Goal: Task Accomplishment & Management: Complete application form

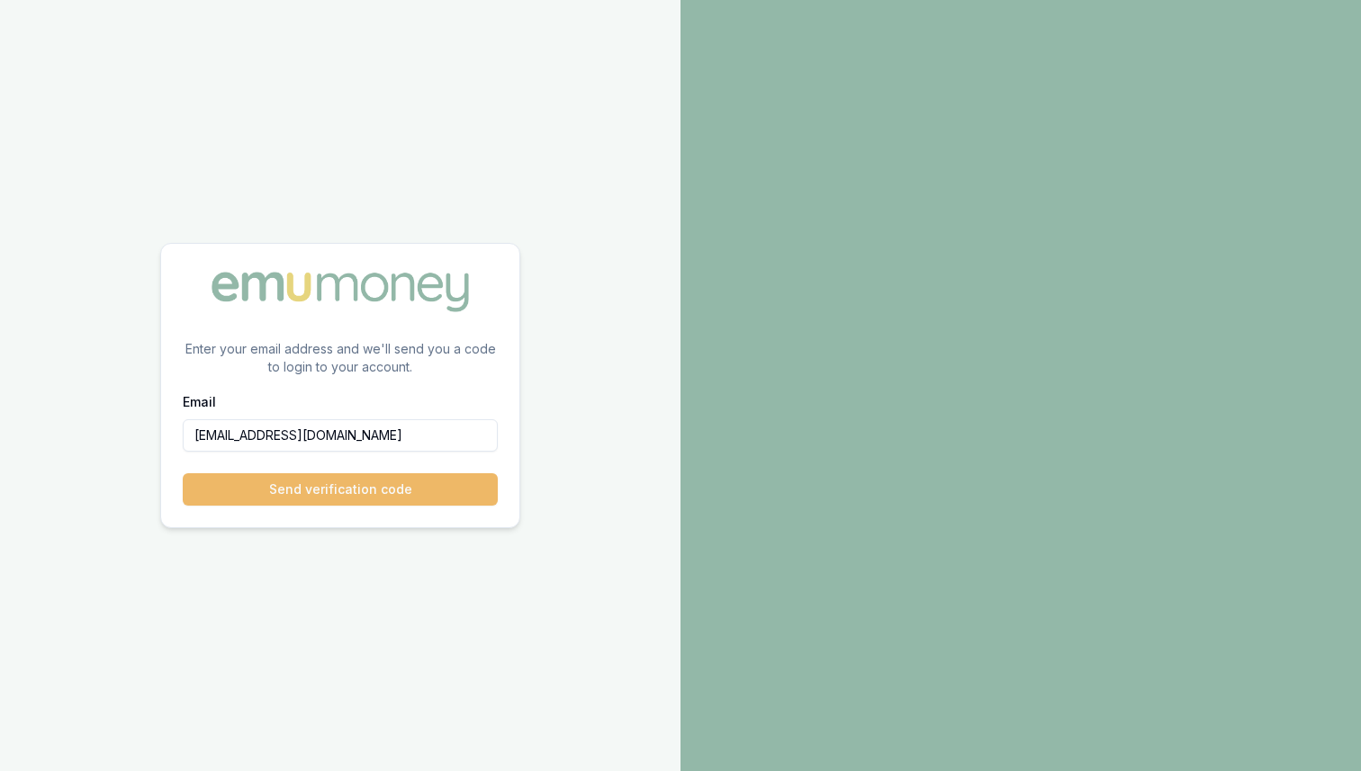
type input "[EMAIL_ADDRESS][DOMAIN_NAME]"
click at [330, 478] on button "Send verification code" at bounding box center [340, 489] width 315 height 32
click at [379, 431] on input "Email" at bounding box center [340, 435] width 315 height 32
paste input "[EMAIL_ADDRESS][DOMAIN_NAME]"
type input "[EMAIL_ADDRESS][DOMAIN_NAME]"
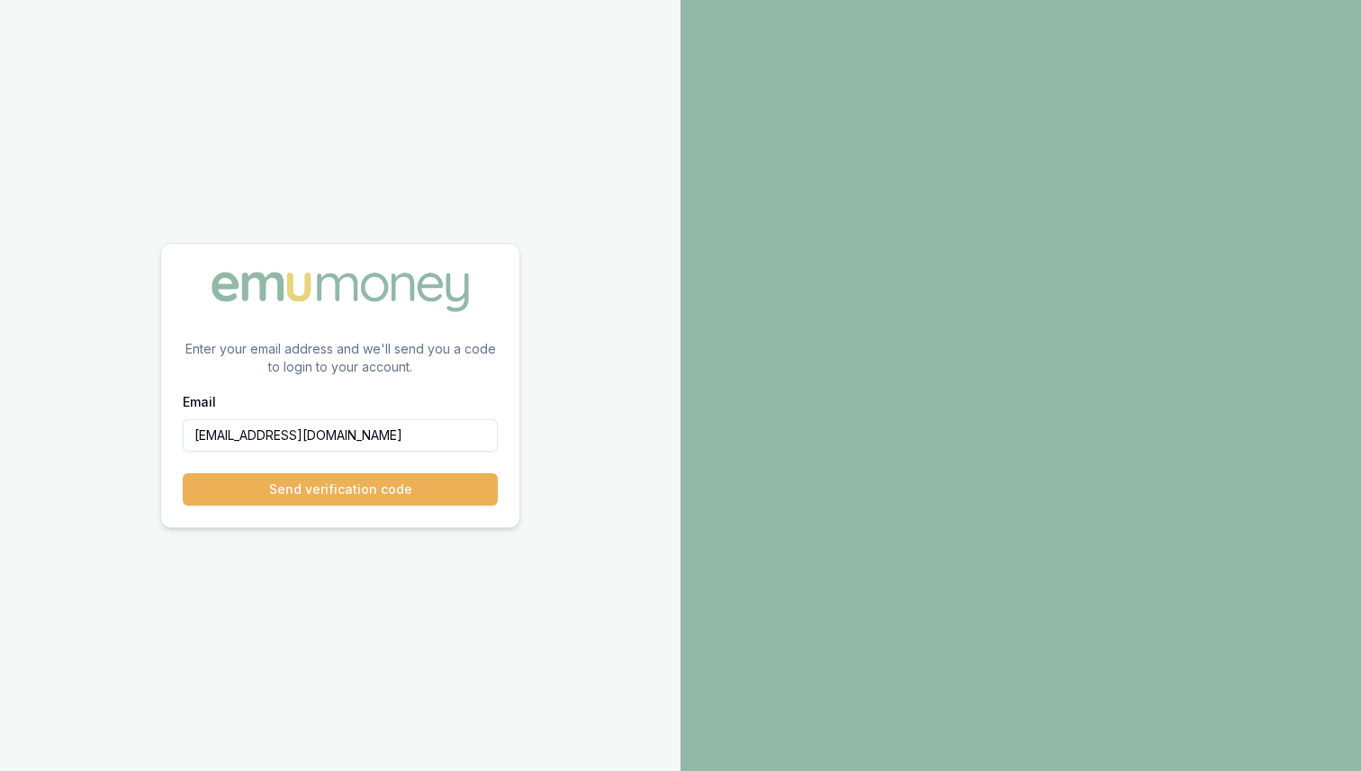
click at [183, 473] on button "Send verification code" at bounding box center [340, 489] width 315 height 32
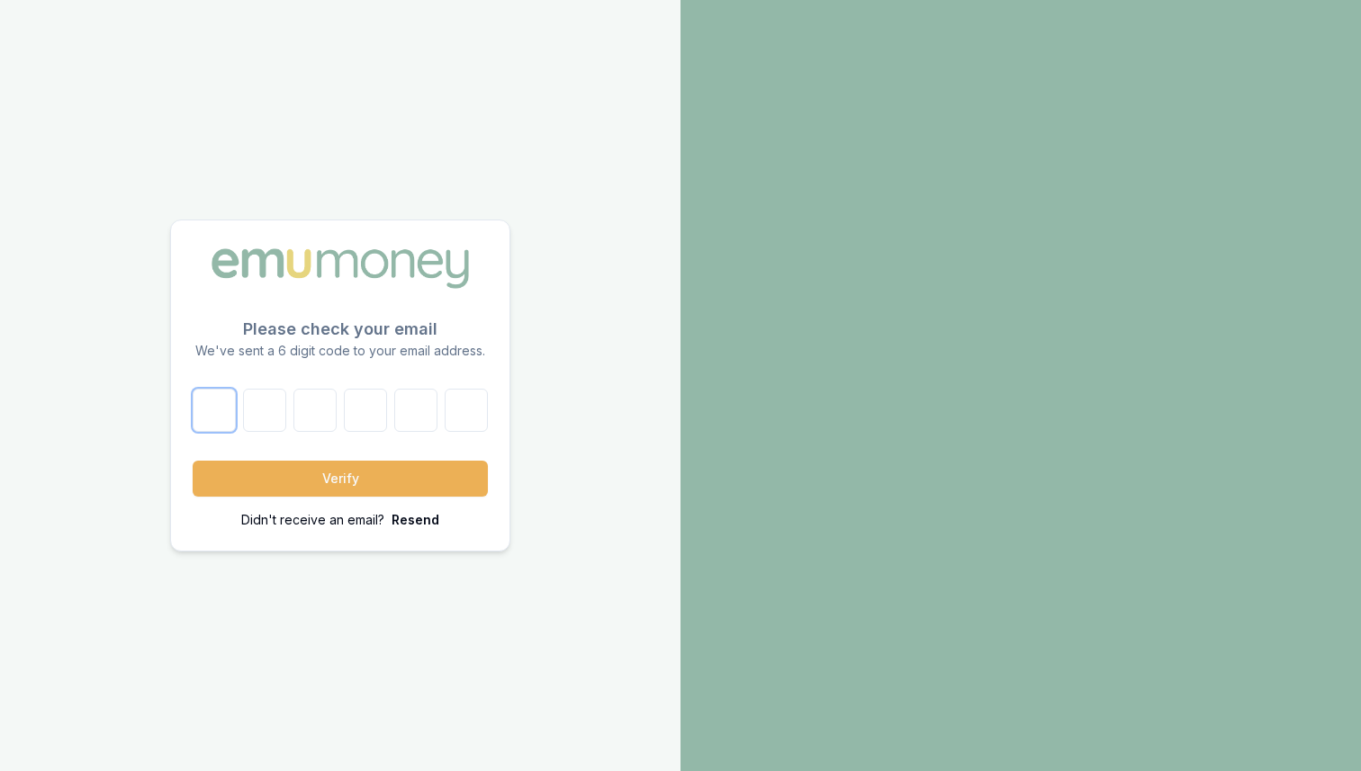
click at [228, 404] on input "text" at bounding box center [214, 410] width 43 height 43
paste input "9"
type input "9"
type input "6"
type input "5"
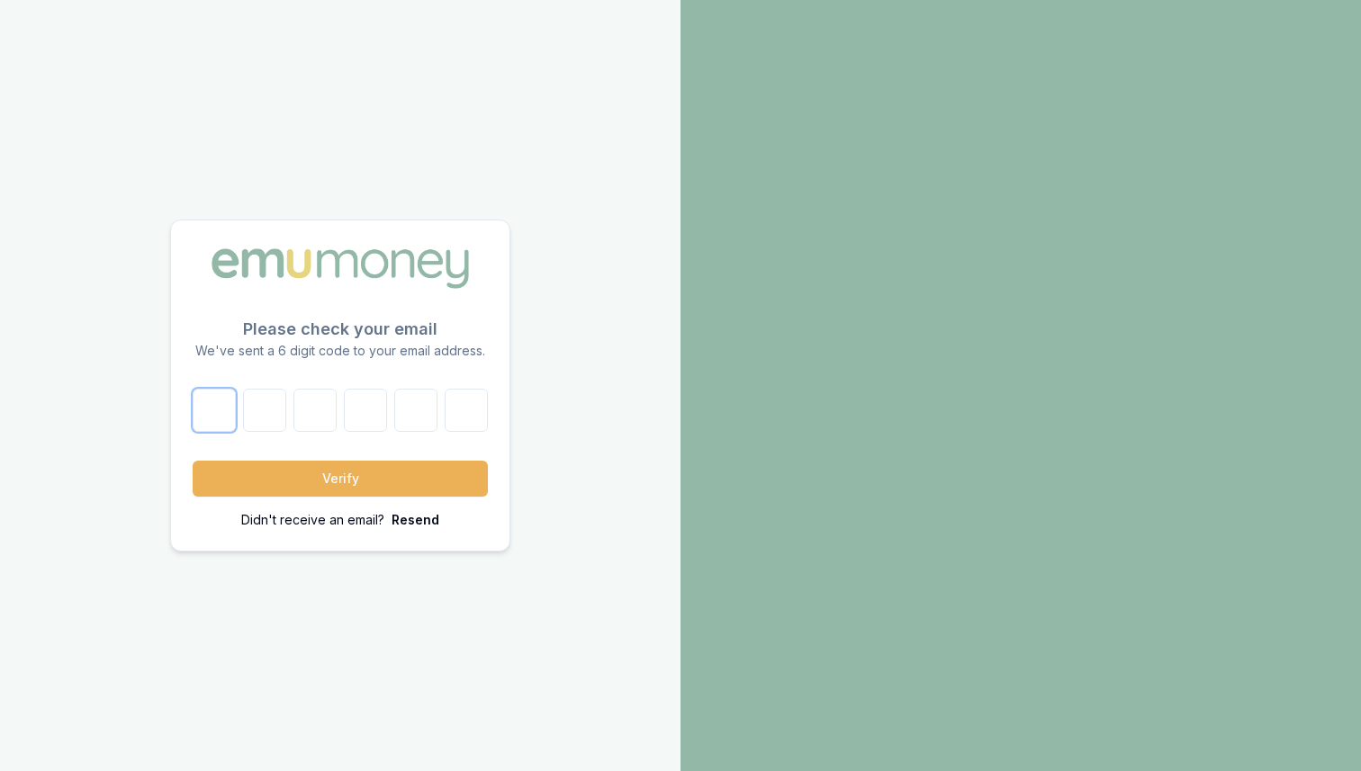
type input "0"
type input "1"
type input "4"
click at [311, 455] on div "9 6 5 0 1 4 Verify Didn't receive an email? Resend" at bounding box center [340, 459] width 295 height 140
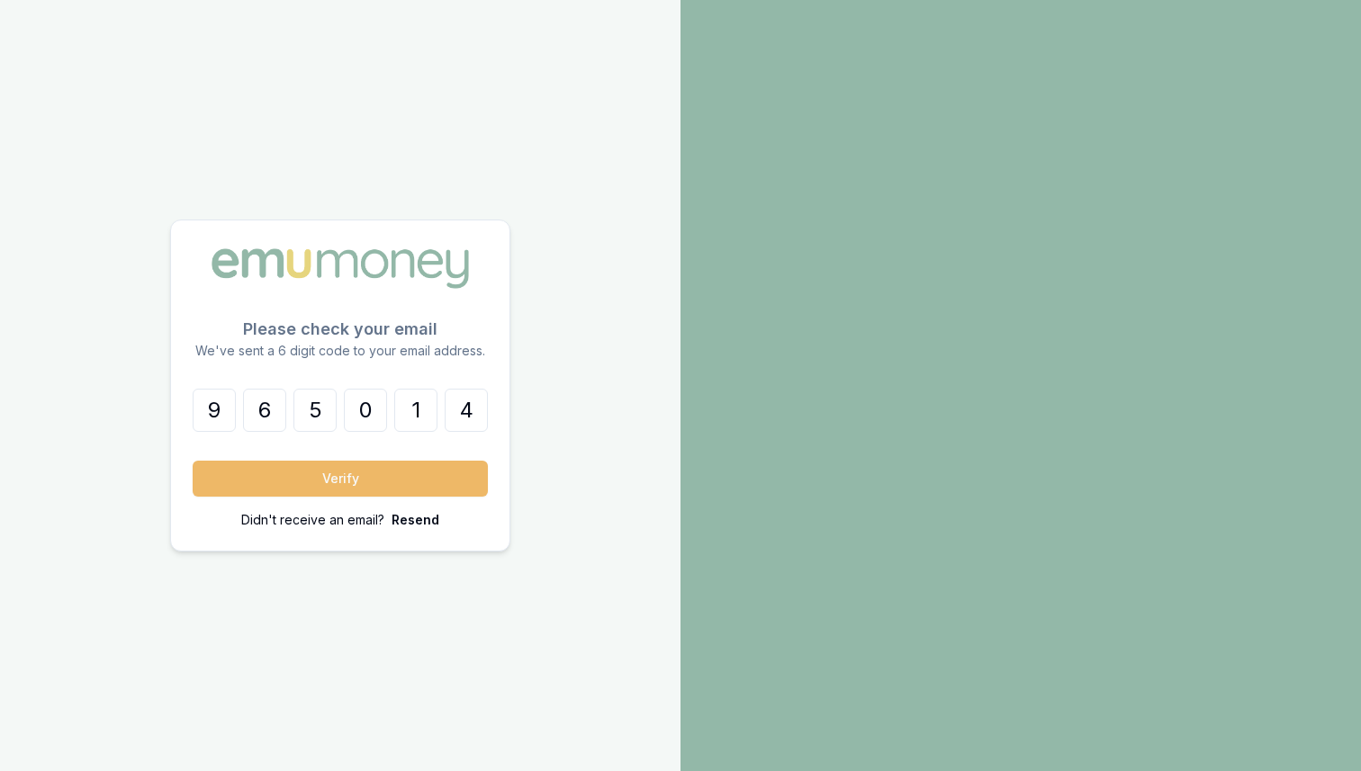
click at [324, 468] on button "Verify" at bounding box center [340, 479] width 295 height 36
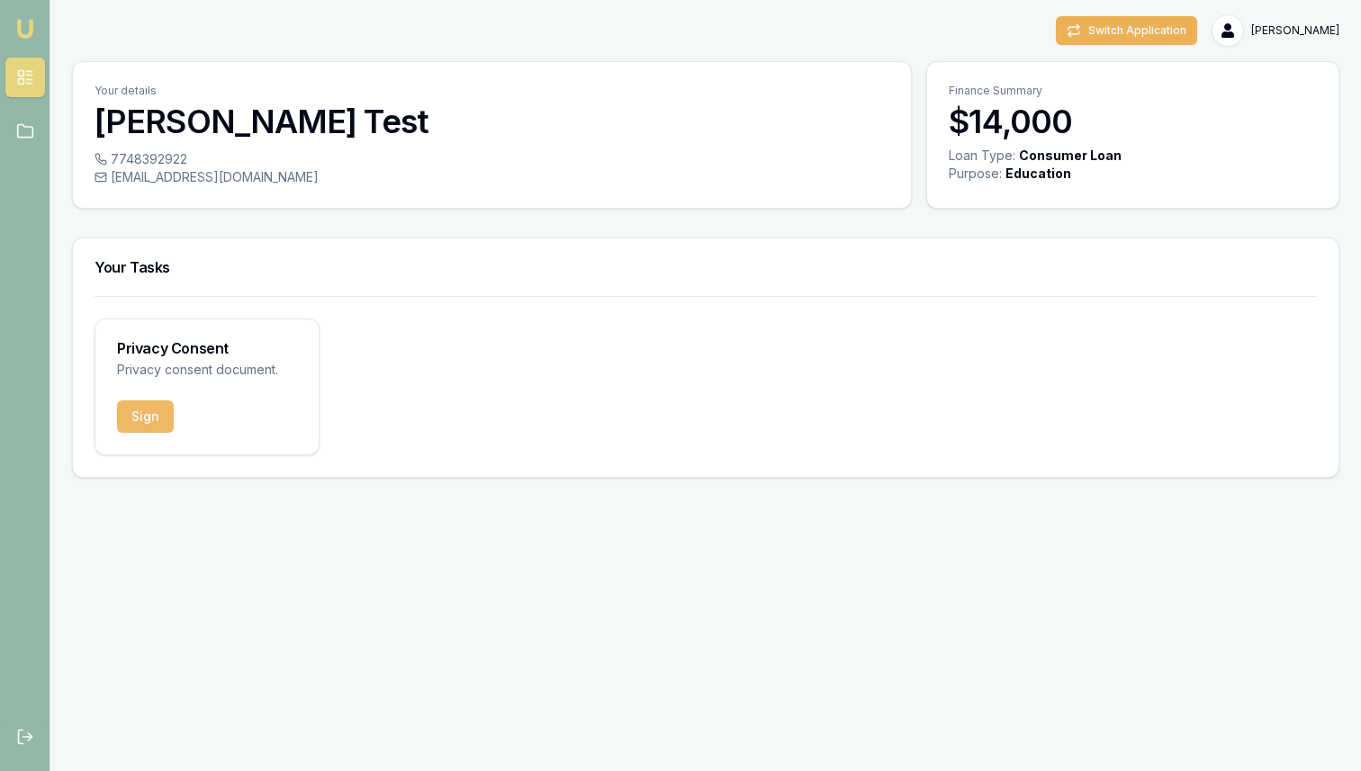
click at [154, 418] on button "Sign" at bounding box center [145, 416] width 57 height 32
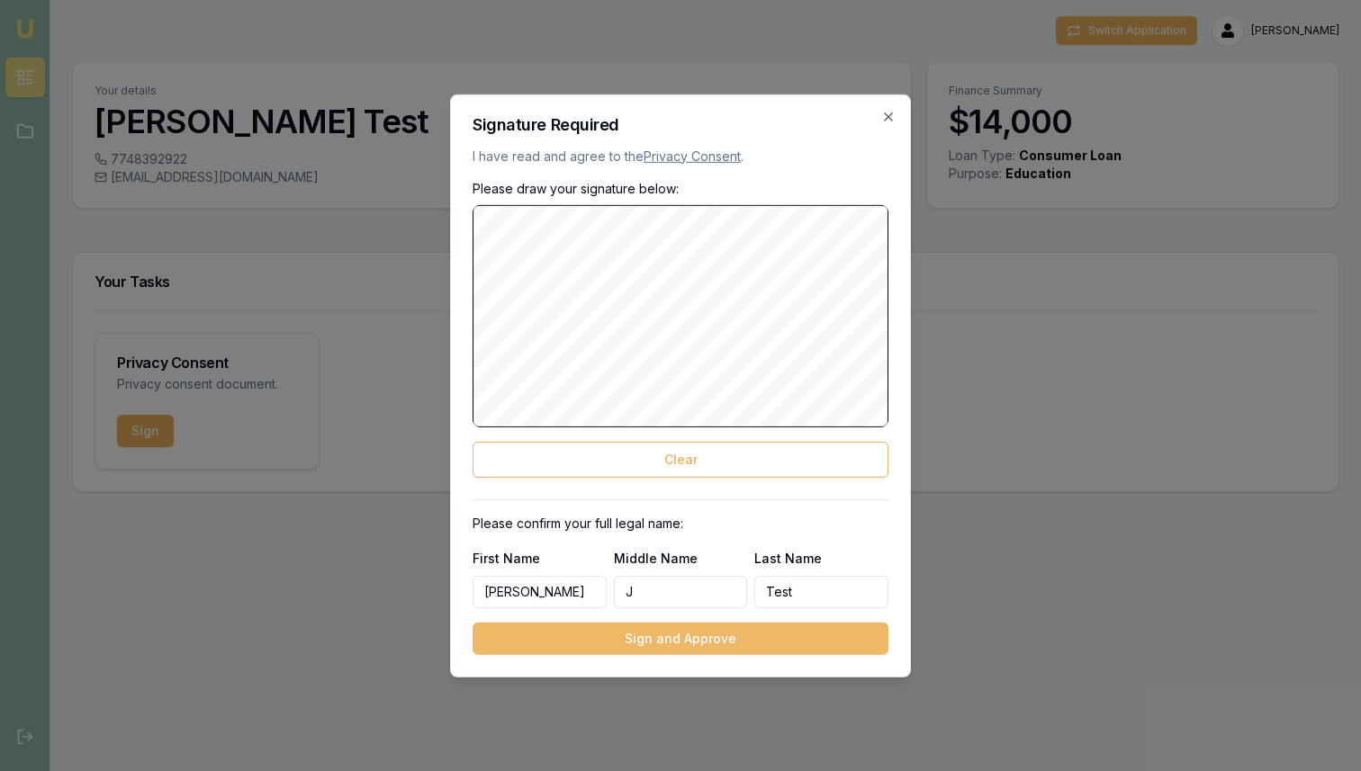
click at [652, 637] on button "Sign and Approve" at bounding box center [680, 639] width 416 height 32
